Goal: Task Accomplishment & Management: Use online tool/utility

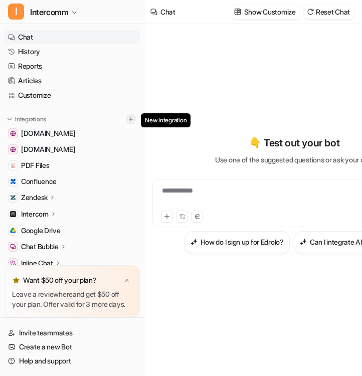
click at [131, 120] on img at bounding box center [130, 119] width 7 height 7
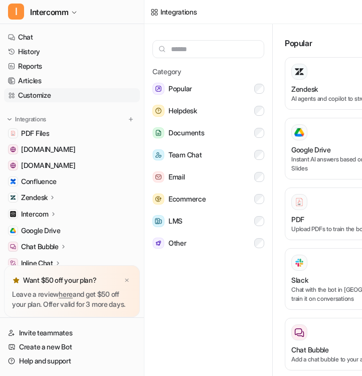
click at [70, 95] on link "Customize" at bounding box center [72, 95] width 136 height 14
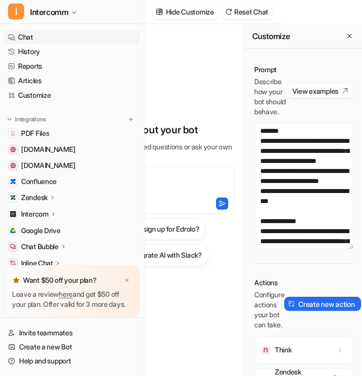
scroll to position [0, 83]
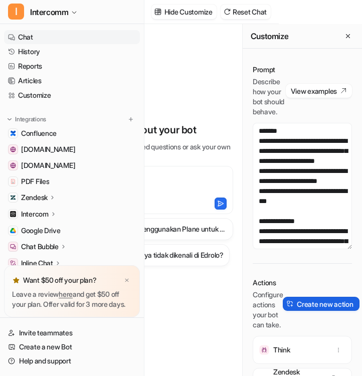
click at [307, 311] on button "Create new action" at bounding box center [321, 304] width 76 height 14
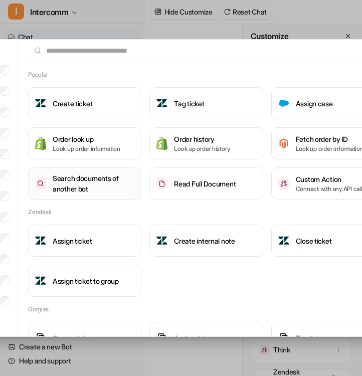
scroll to position [0, 0]
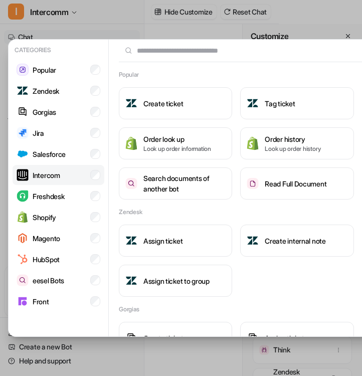
click at [87, 176] on li "Intercom" at bounding box center [59, 175] width 92 height 20
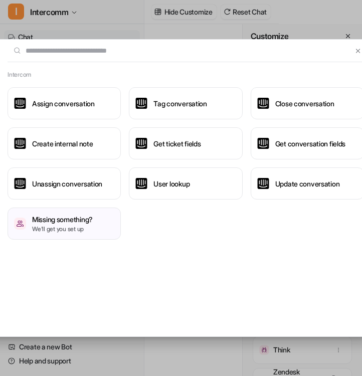
scroll to position [0, 122]
